Goal: Check status: Check status

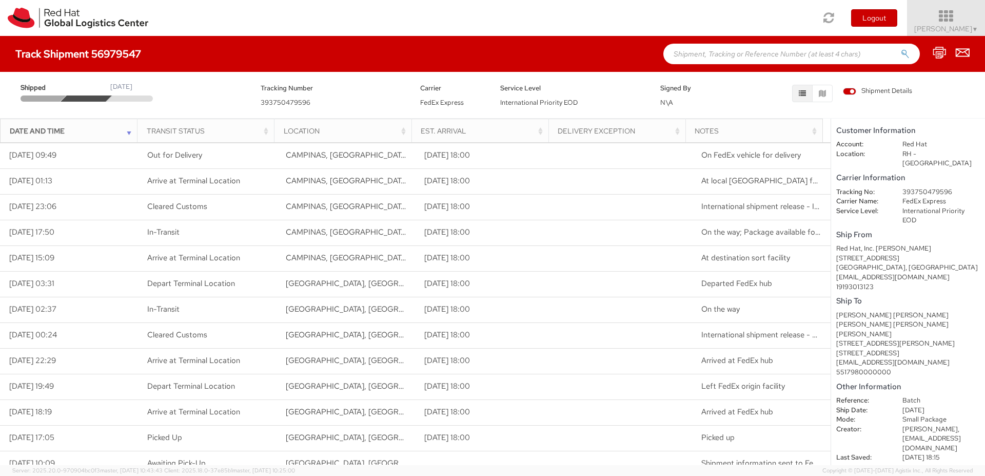
click at [980, 24] on link "Joao Ferreira ▼" at bounding box center [946, 18] width 78 height 36
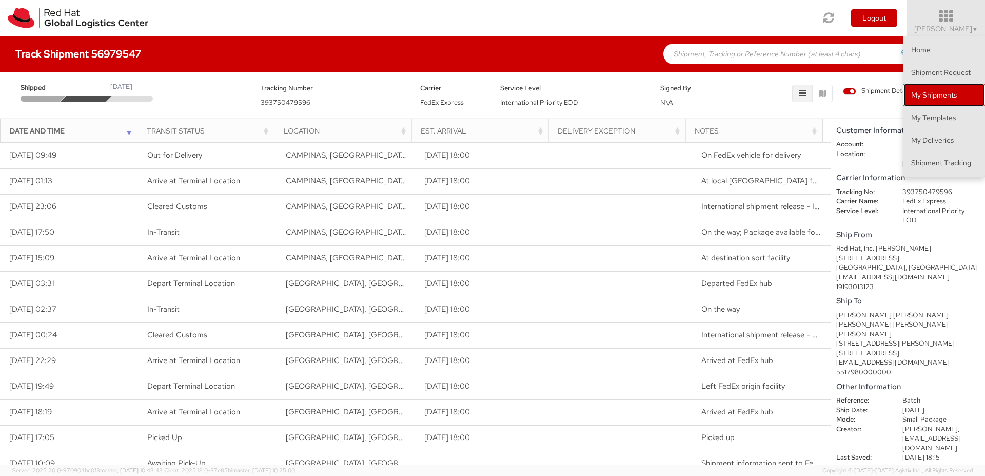
click at [954, 101] on link "My Shipments" at bounding box center [944, 95] width 82 height 23
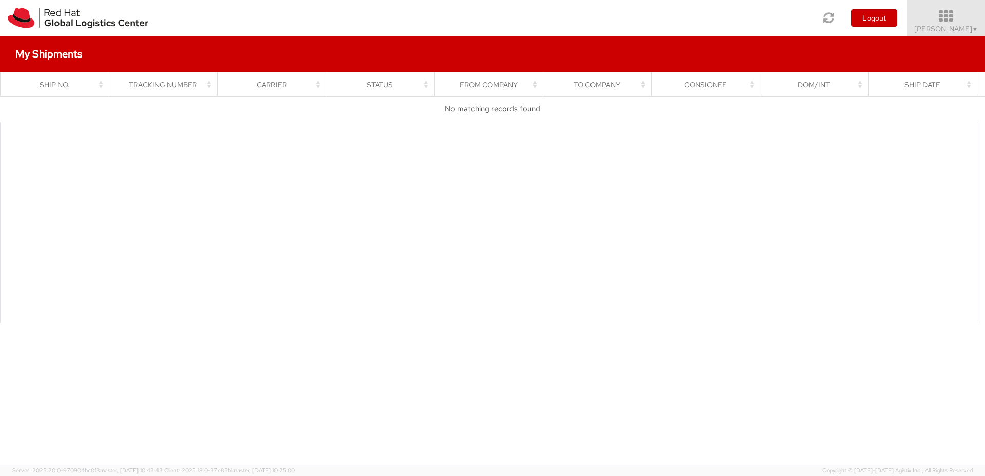
click at [983, 26] on link "Joao Ferreira ▼" at bounding box center [946, 18] width 78 height 36
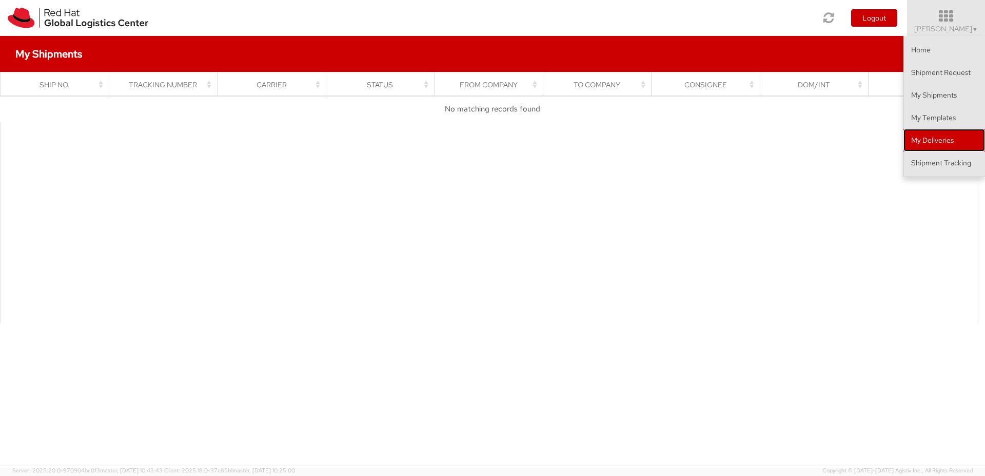
click at [955, 141] on link "My Deliveries" at bounding box center [944, 140] width 82 height 23
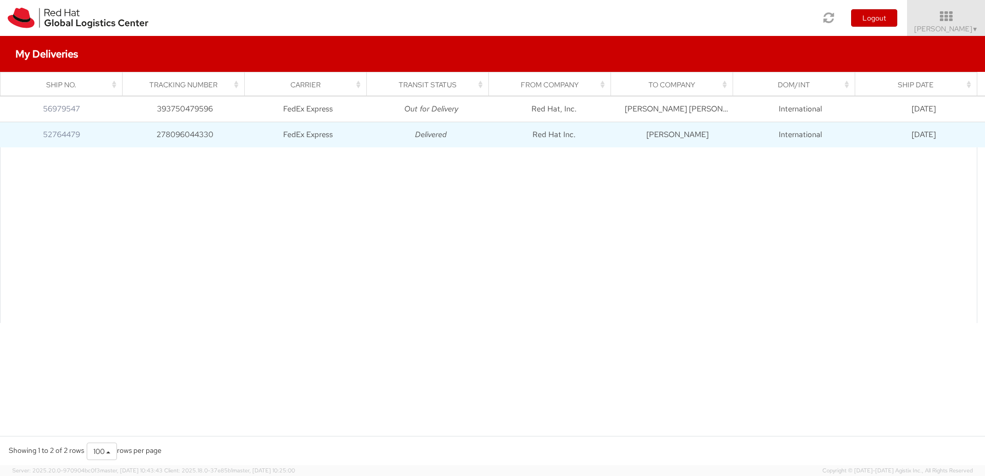
click at [567, 133] on td "Red Hat Inc." at bounding box center [554, 135] width 123 height 26
click at [69, 139] on link "52764479" at bounding box center [61, 134] width 37 height 10
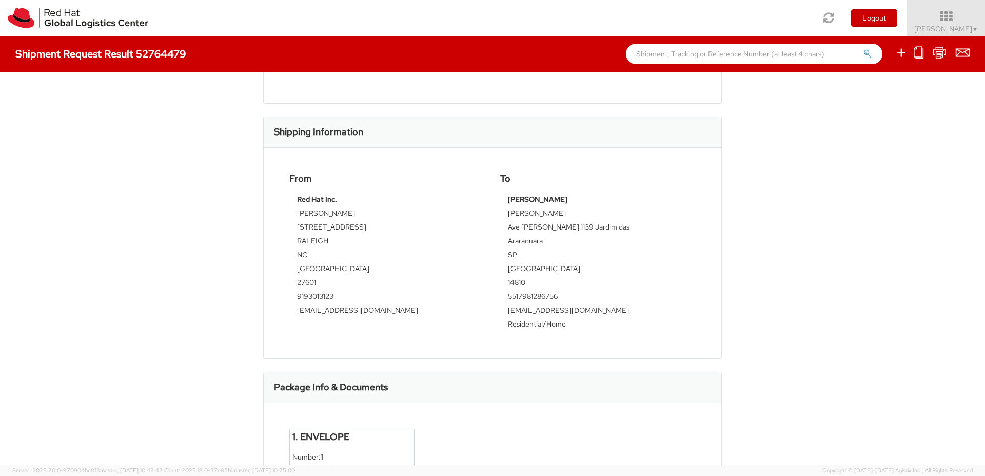
scroll to position [360, 0]
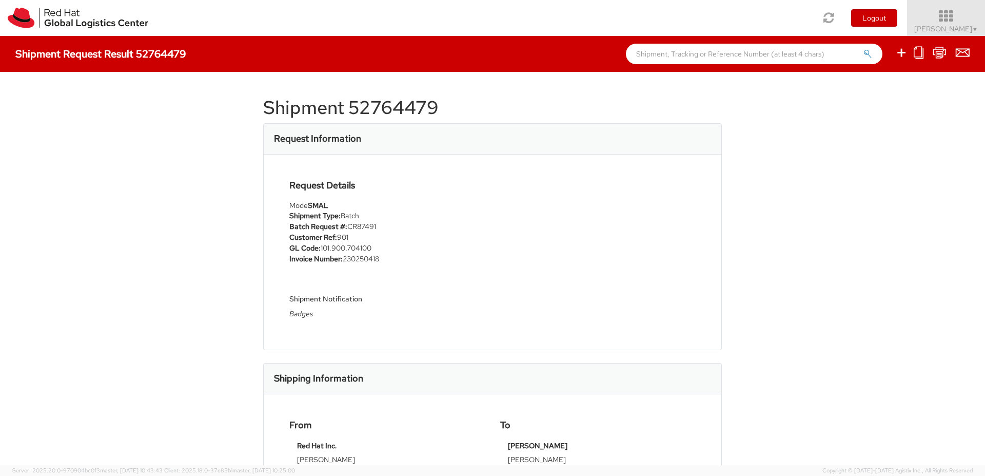
click at [969, 22] on icon at bounding box center [946, 16] width 90 height 14
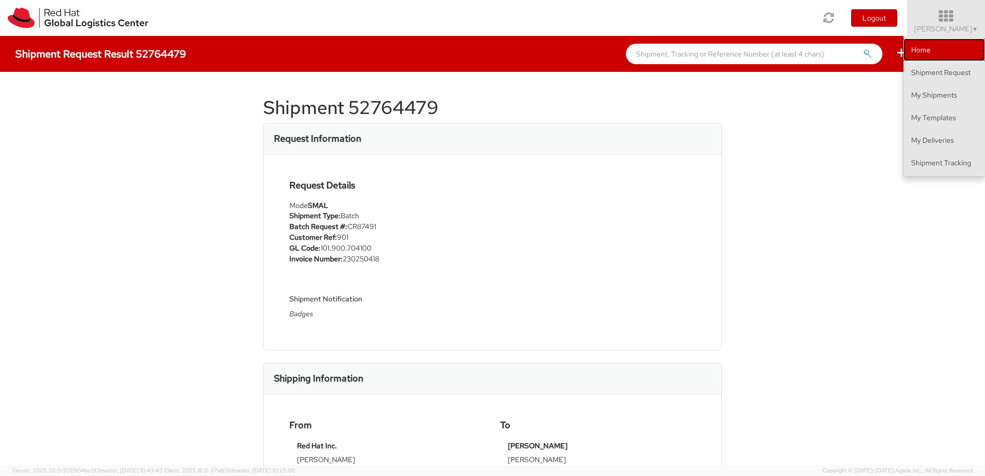
click at [948, 54] on link "Home" at bounding box center [944, 49] width 82 height 23
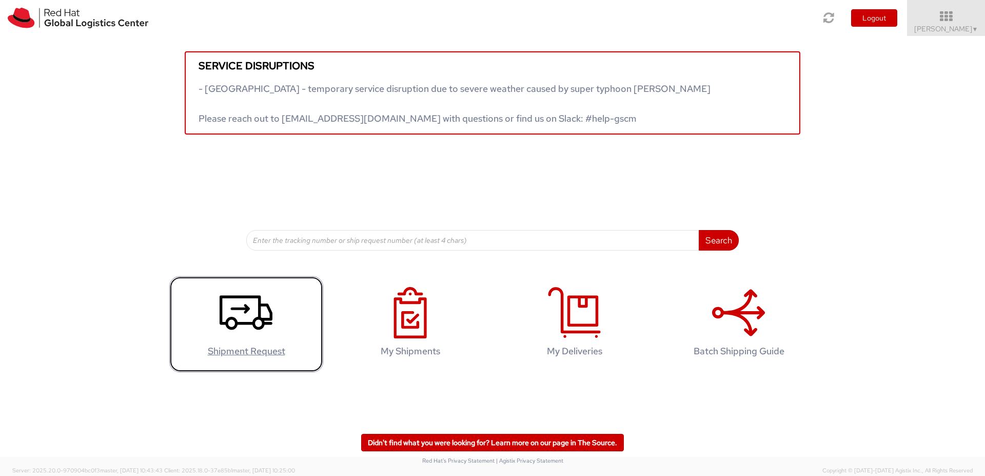
click at [252, 314] on icon at bounding box center [246, 312] width 53 height 51
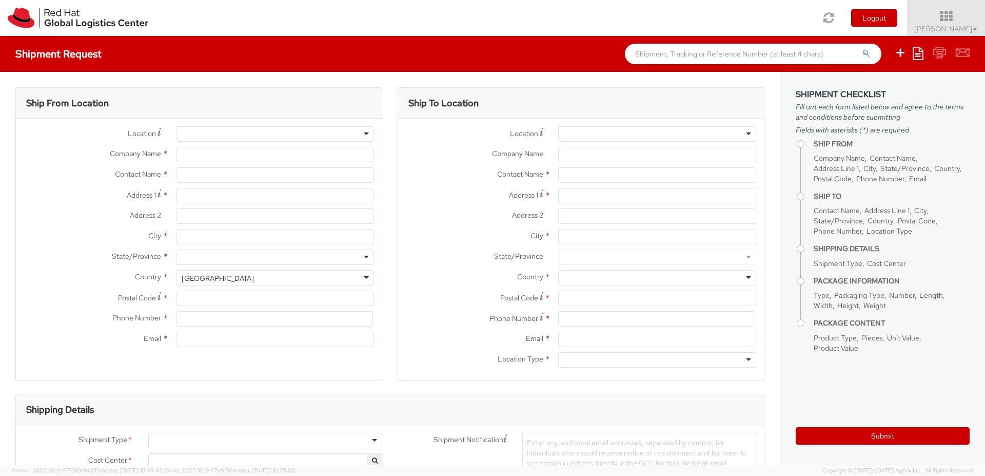
select select
select select "137"
click at [971, 22] on icon at bounding box center [946, 16] width 90 height 14
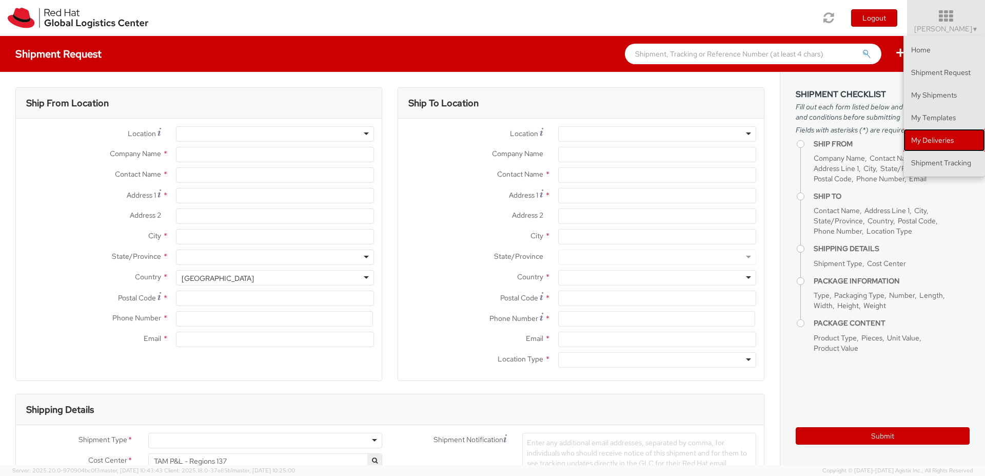
click at [938, 140] on link "My Deliveries" at bounding box center [944, 140] width 82 height 23
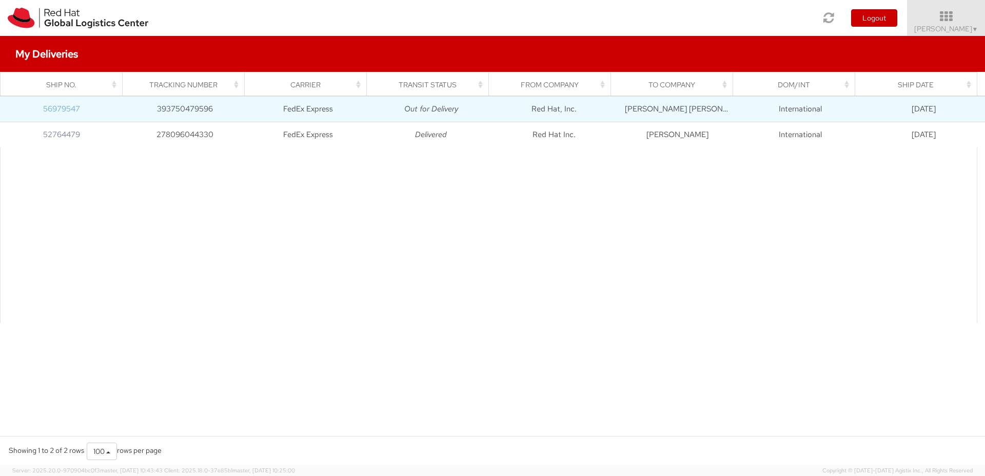
click at [63, 109] on link "56979547" at bounding box center [61, 109] width 37 height 10
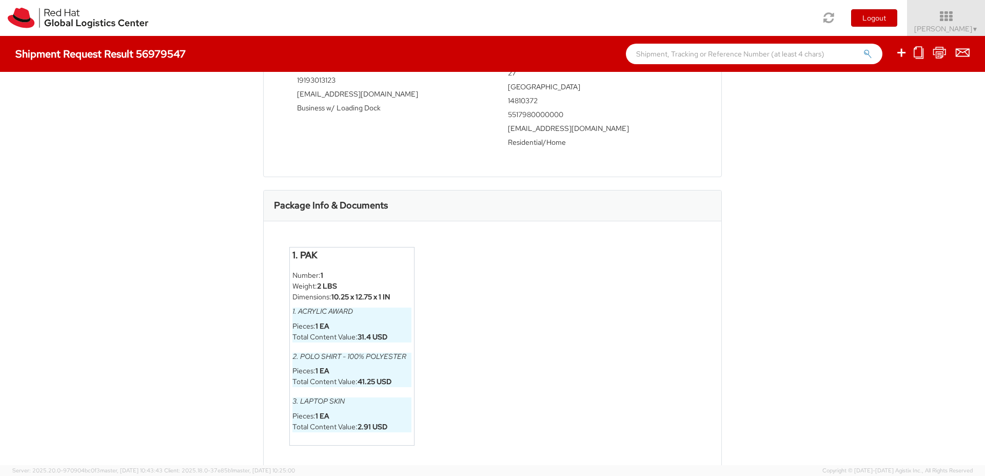
scroll to position [442, 0]
drag, startPoint x: 290, startPoint y: 287, endPoint x: 373, endPoint y: 289, distance: 83.2
click at [373, 306] on h6 "1. Acrylic Award" at bounding box center [351, 310] width 119 height 8
click at [403, 319] on li "Pieces: 1 EA" at bounding box center [351, 324] width 119 height 11
drag, startPoint x: 396, startPoint y: 310, endPoint x: 278, endPoint y: 285, distance: 121.3
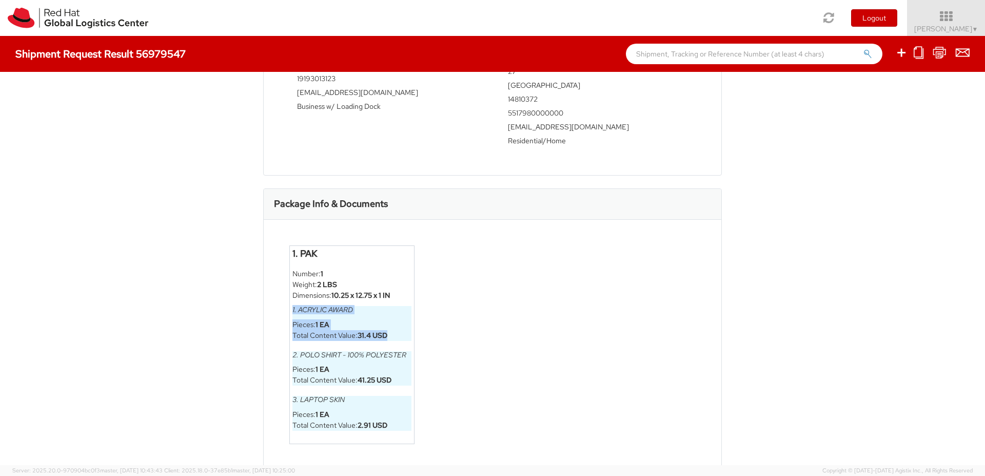
click at [282, 285] on div "1. PAK Number: 1 Weight: 2 LBS Dimensions: 10.25 x 12.75 x 1 IN 1. Acrylic Awar…" at bounding box center [352, 344] width 141 height 199
click at [381, 320] on ul "Number: 1 Weight: 2 LBS Dimensions: 10.25 x 12.75 x 1 IN 1. Acrylic Award Piece…" at bounding box center [351, 349] width 119 height 162
drag, startPoint x: 355, startPoint y: 276, endPoint x: 412, endPoint y: 279, distance: 57.5
click at [412, 279] on div "1. PAK Number: 1 Weight: 2 LBS Dimensions: 10.25 x 12.75 x 1 IN 1. Acrylic Awar…" at bounding box center [352, 344] width 141 height 199
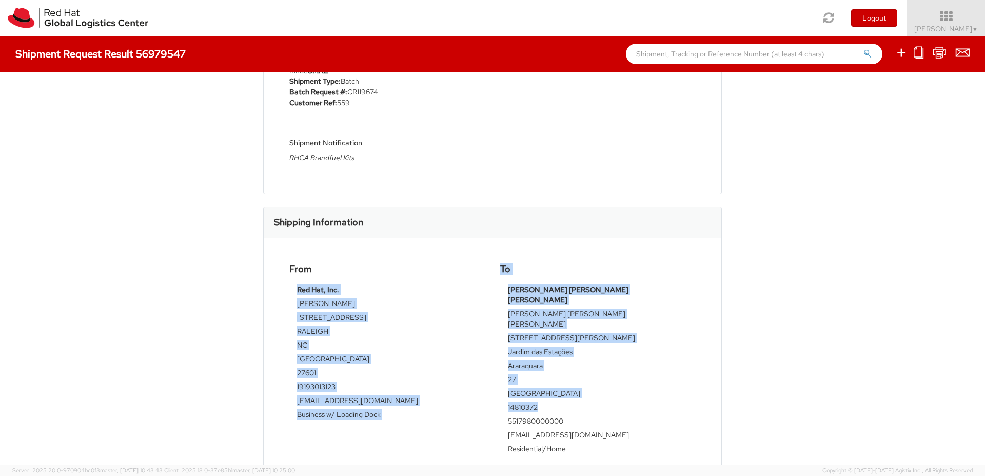
drag, startPoint x: 579, startPoint y: 389, endPoint x: 587, endPoint y: 390, distance: 8.3
click at [587, 390] on div "From Red Hat, Inc. Lene Jensen 100 East Davie Street RALEIGH NC United States 2…" at bounding box center [493, 360] width 422 height 193
click at [588, 402] on td "14810372" at bounding box center [598, 409] width 180 height 14
click at [539, 402] on td "14810372" at bounding box center [598, 409] width 180 height 14
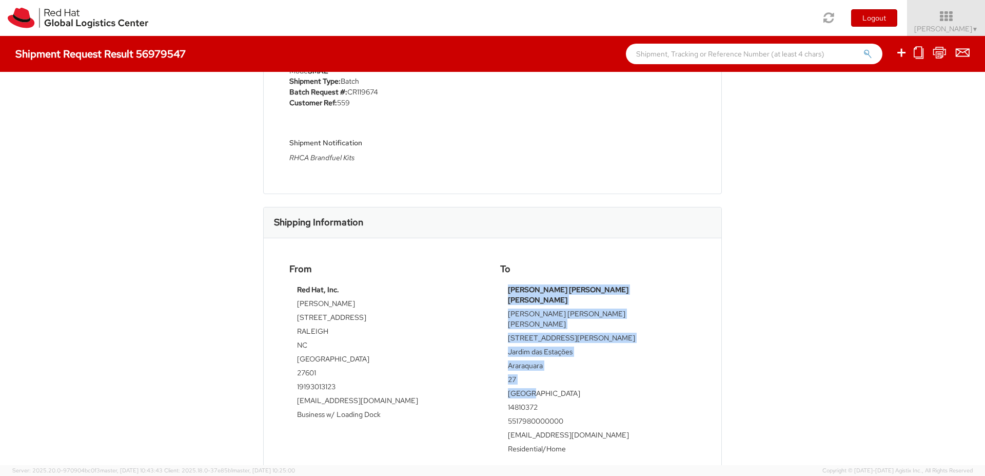
drag, startPoint x: 502, startPoint y: 351, endPoint x: 551, endPoint y: 368, distance: 51.9
click at [551, 368] on div "Joao Victor Santos Ferreira Joao Victor Santos Ferreira Avenida Jorge Haddad, 1…" at bounding box center [597, 370] width 195 height 173
click at [551, 388] on td "[GEOGRAPHIC_DATA]" at bounding box center [598, 395] width 180 height 14
